Goal: Task Accomplishment & Management: Manage account settings

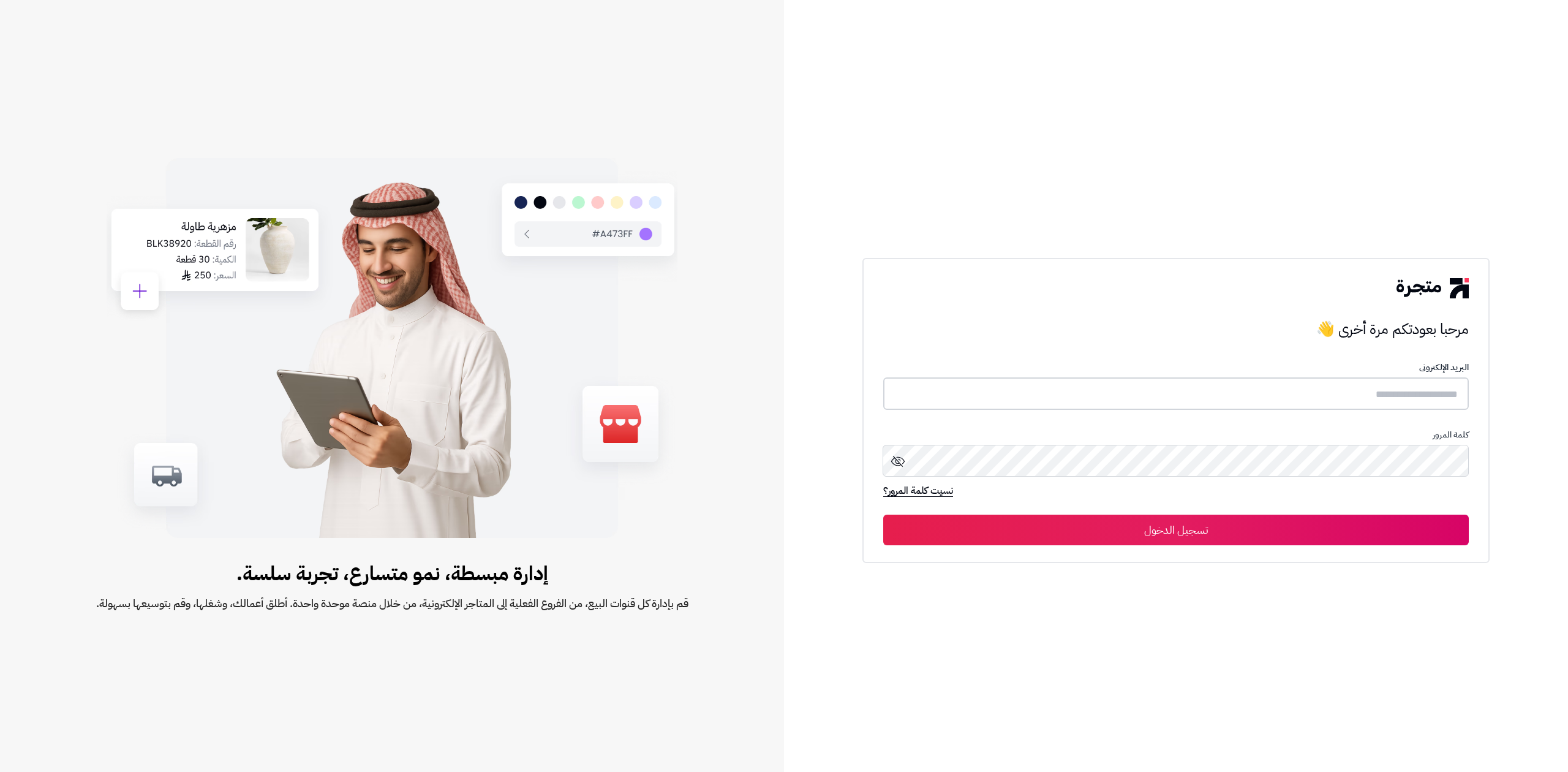
click at [1230, 403] on input "text" at bounding box center [1176, 393] width 586 height 33
type input "**********"
click at [883, 514] on button "تسجيل الدخول" at bounding box center [1176, 529] width 586 height 31
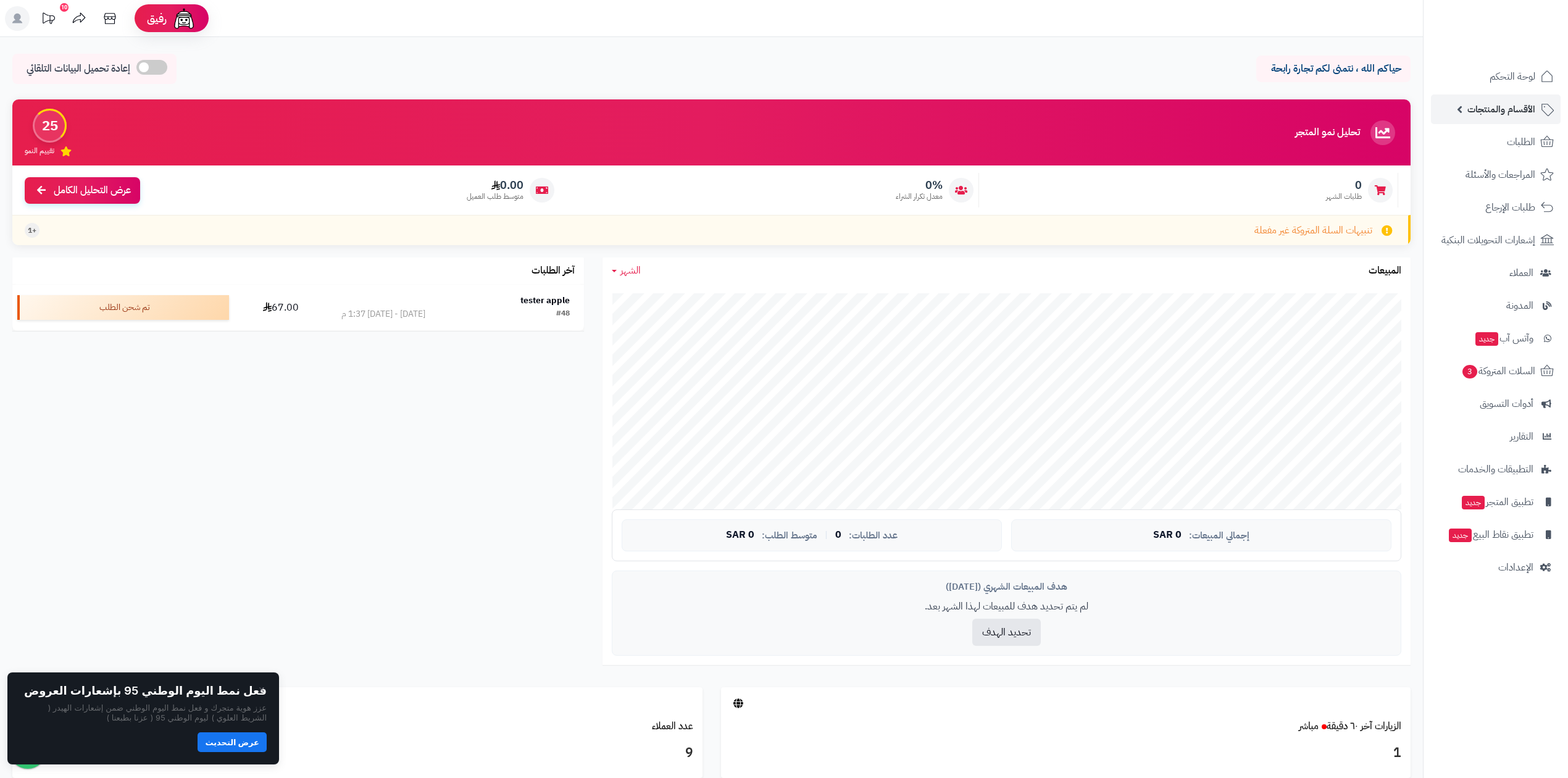
click at [1485, 109] on span "الأقسام والمنتجات" at bounding box center [1501, 109] width 68 height 18
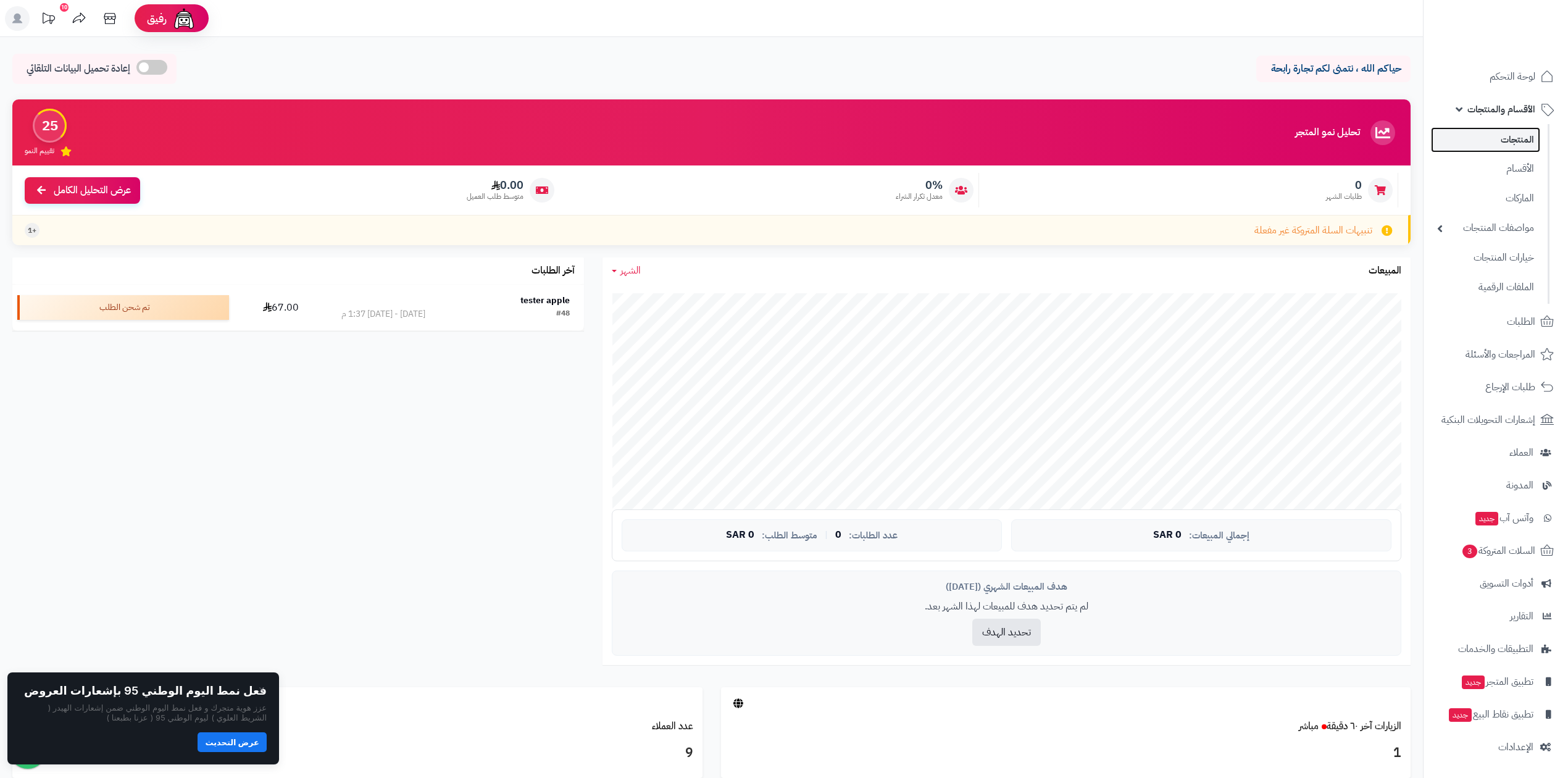
click at [1502, 136] on link "المنتجات" at bounding box center [1485, 140] width 109 height 26
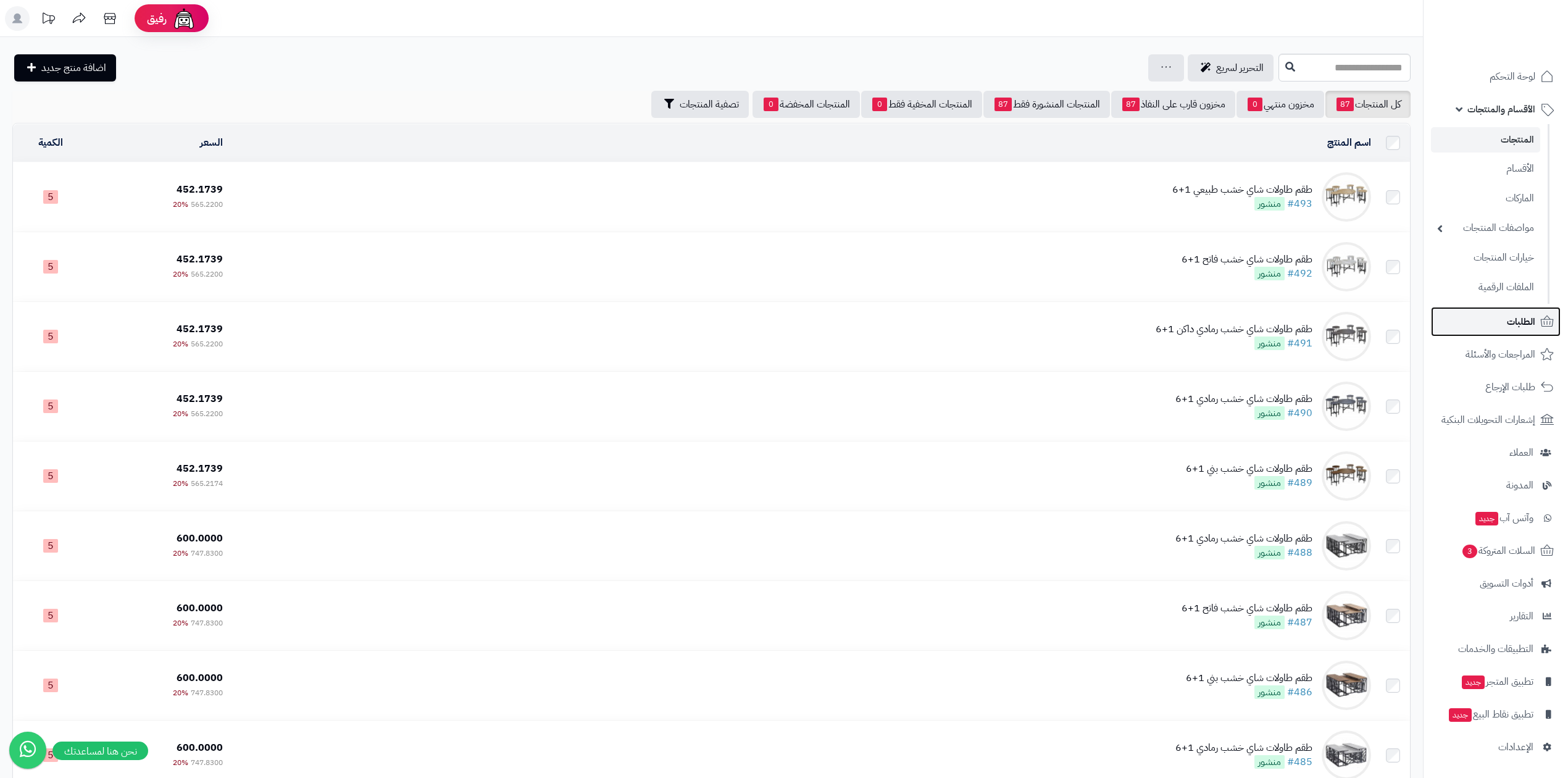
click at [1498, 319] on link "الطلبات" at bounding box center [1495, 322] width 130 height 29
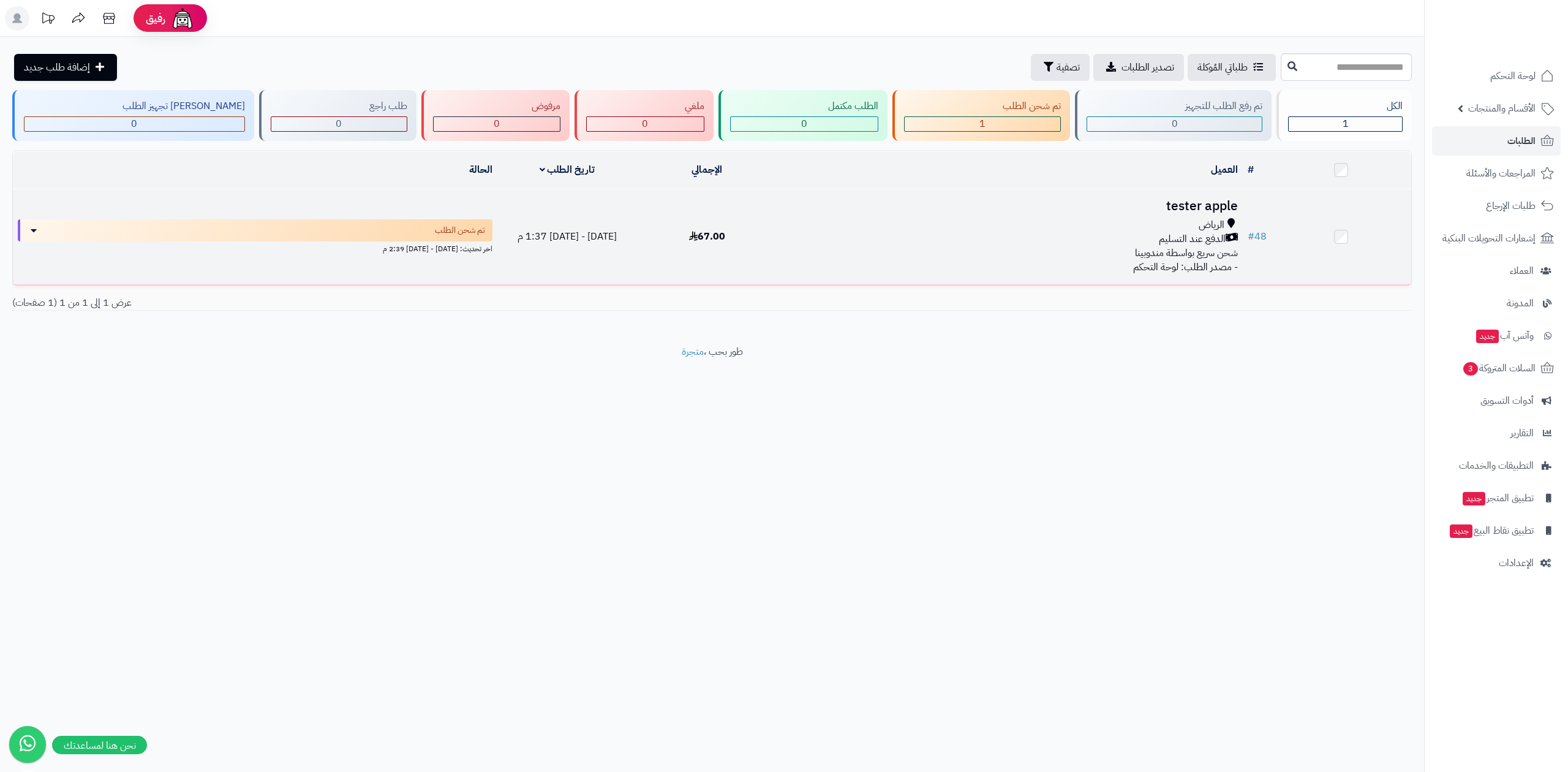
click at [1181, 206] on h3 "tester apple" at bounding box center [1009, 206] width 456 height 14
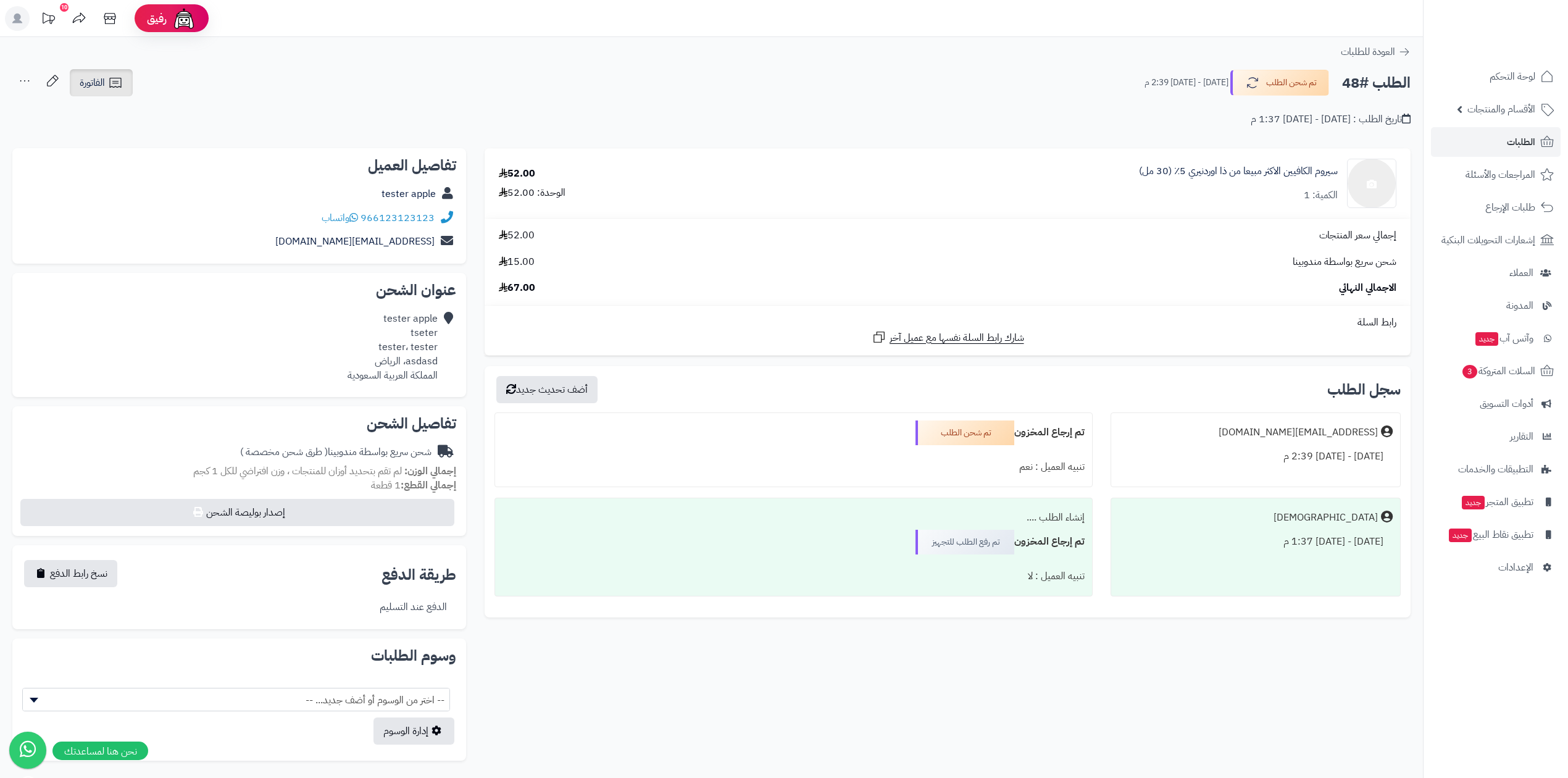
click at [94, 92] on link "الفاتورة" at bounding box center [101, 82] width 63 height 27
click at [119, 119] on link "طباعة الفاتورة" at bounding box center [134, 114] width 132 height 28
